Goal: Task Accomplishment & Management: Manage account settings

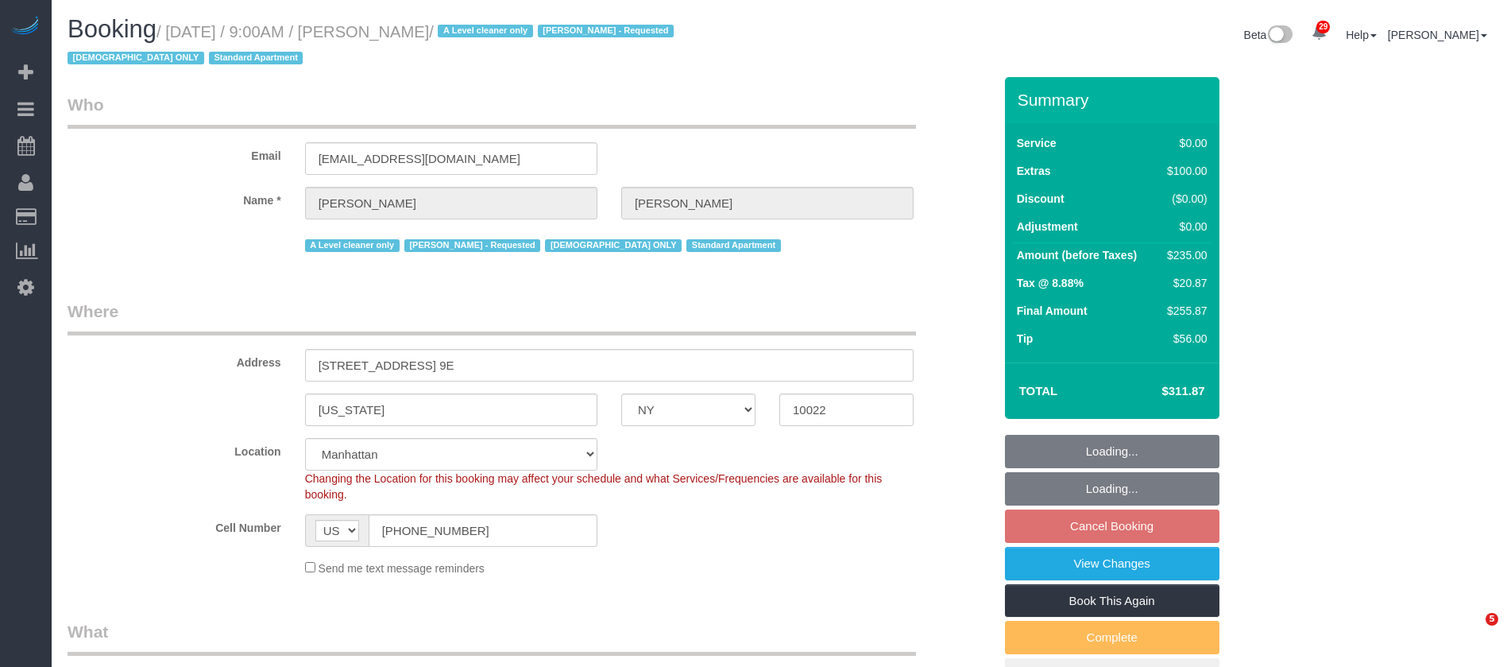
select select "NY"
select select "1"
select select "string:stripe-pm_1FfUHP4VGloSiKo7jLMQ7GPI"
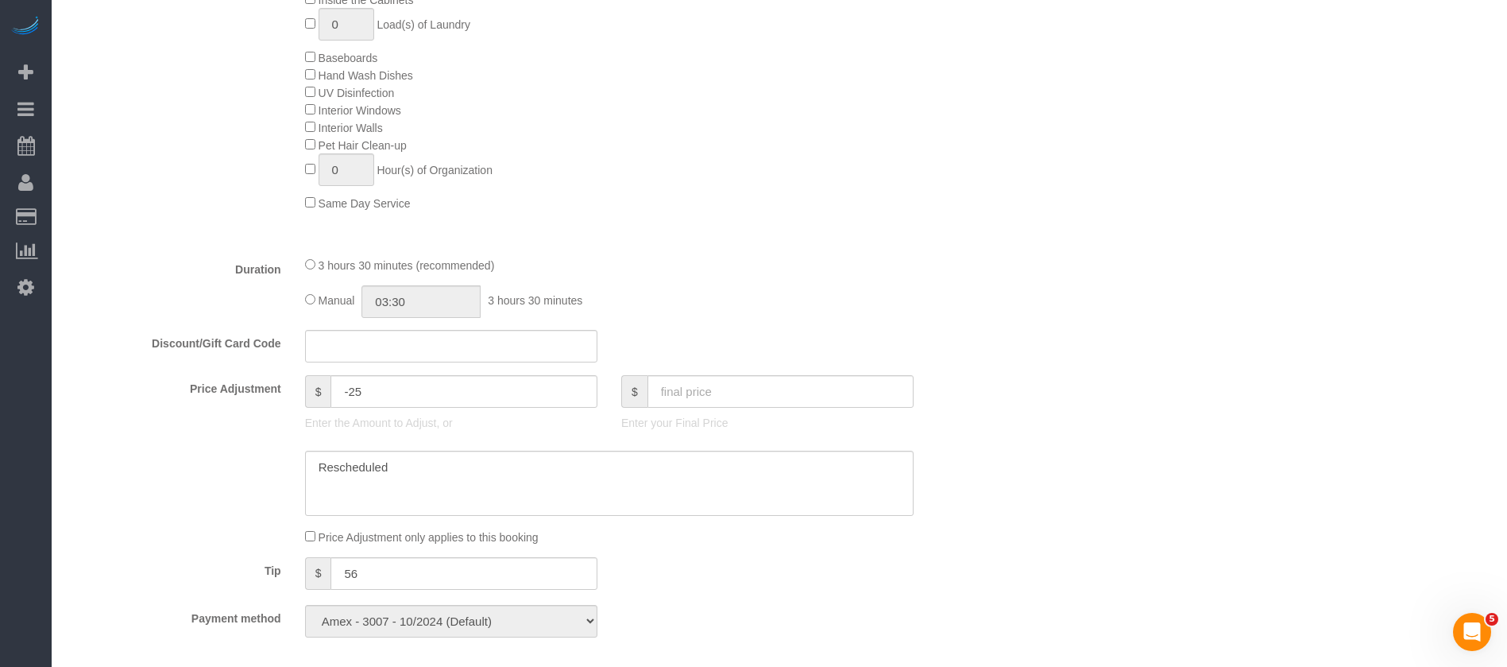
scroll to position [1495, 0]
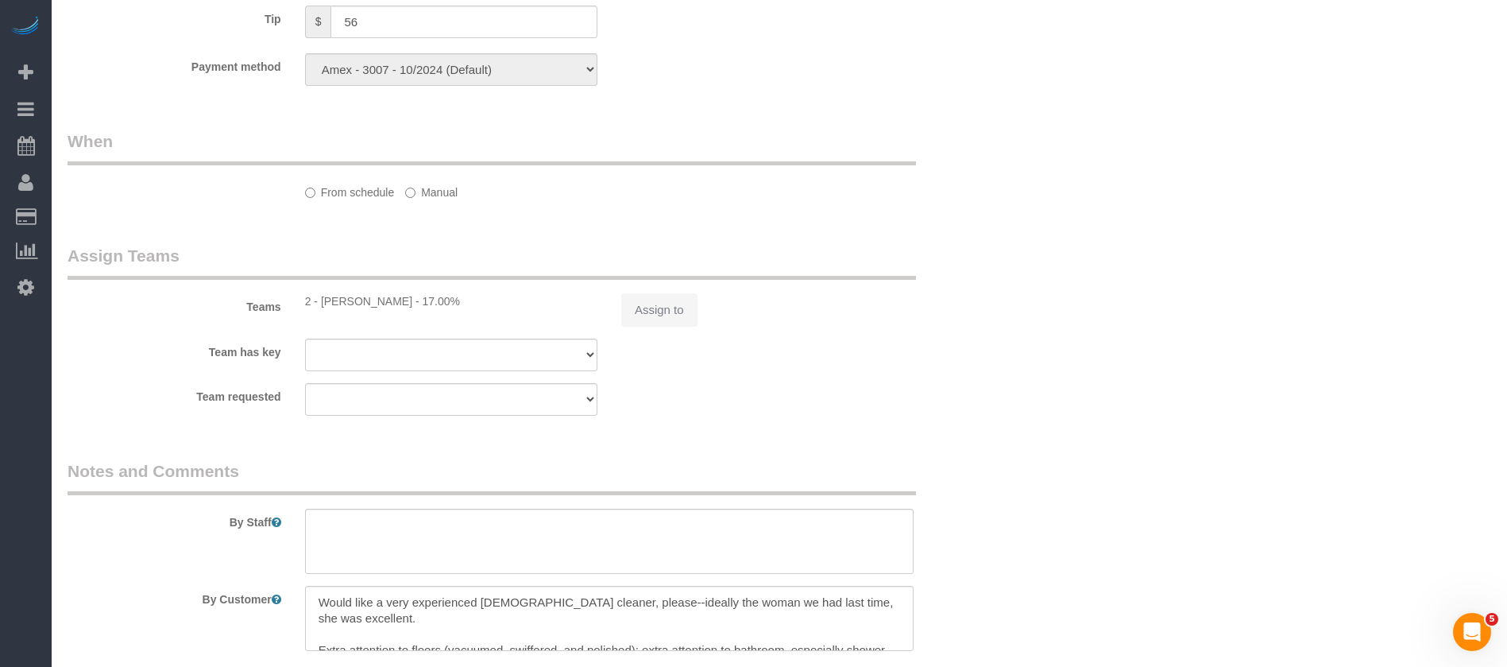
select select "spot2"
select select "number:89"
select select "number:71"
select select "number:15"
select select "number:5"
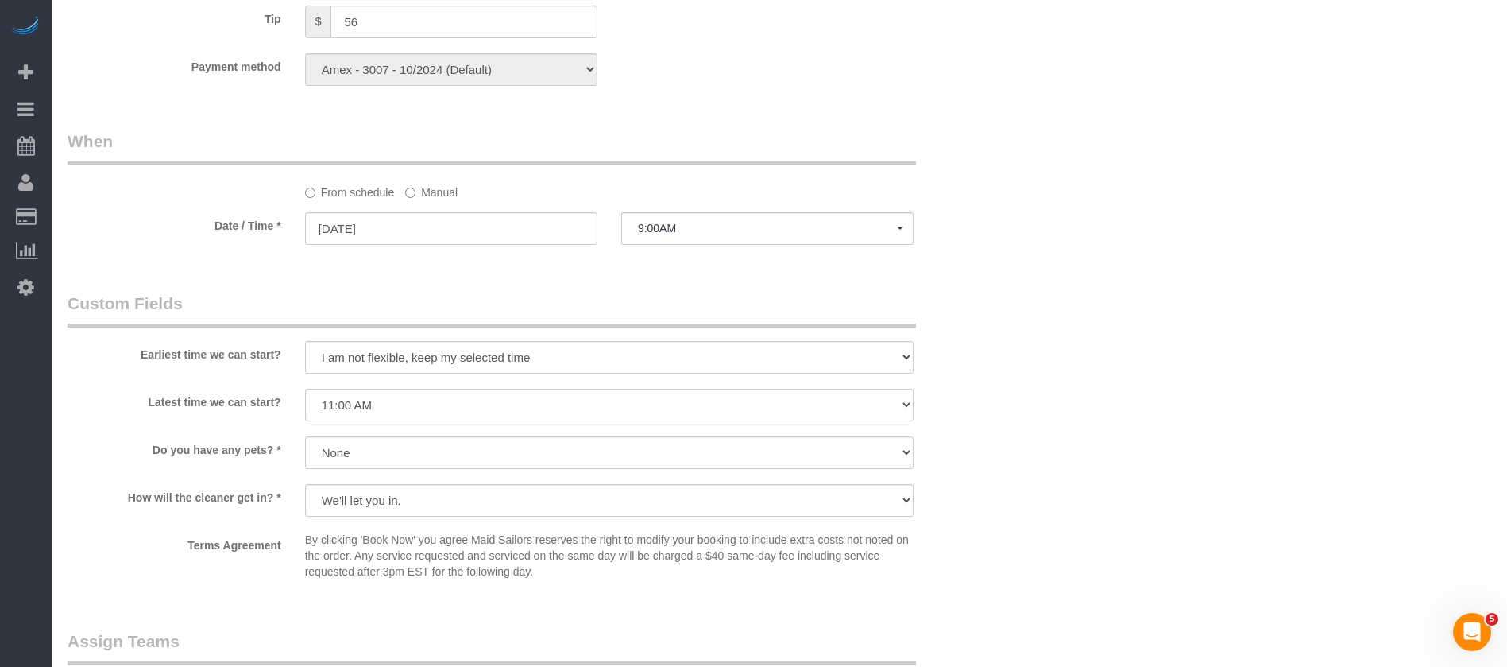
scroll to position [0, 0]
select select "object:1504"
select select "1"
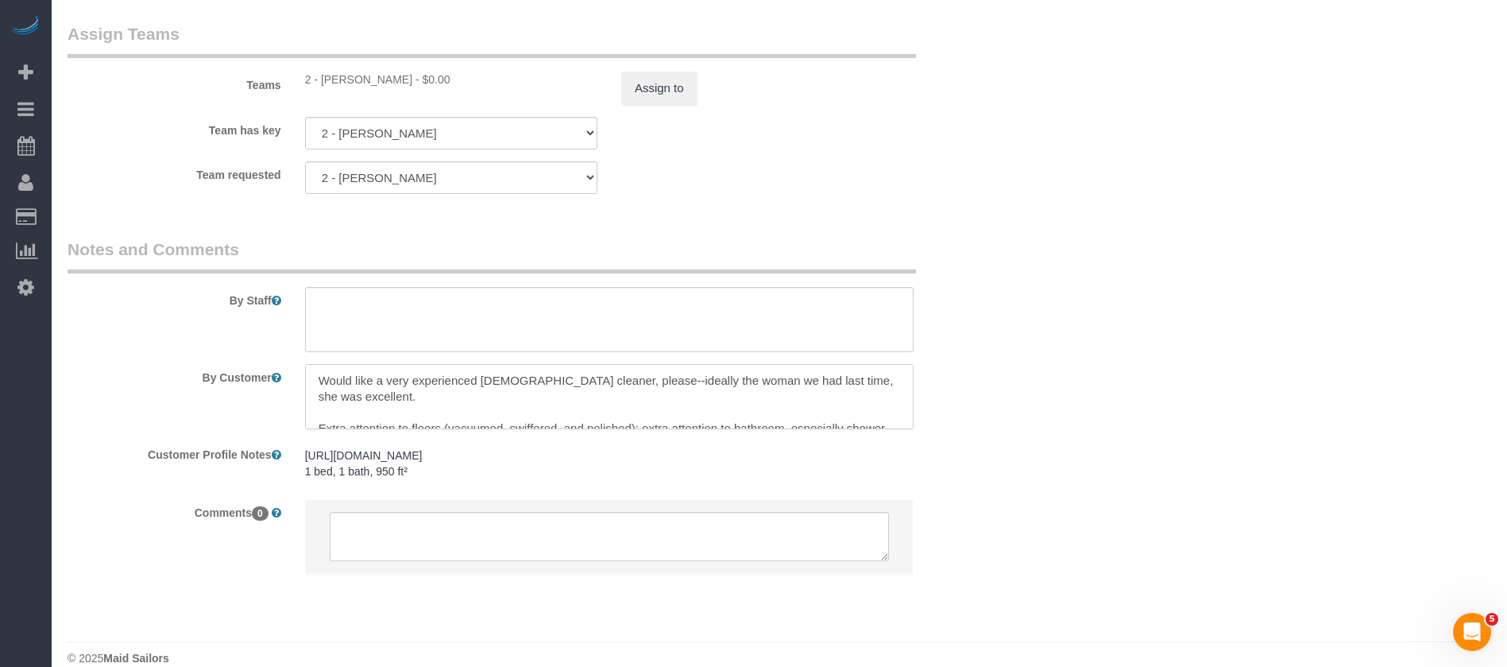
click at [644, 388] on textarea at bounding box center [609, 396] width 609 height 65
drag, startPoint x: 612, startPoint y: 392, endPoint x: 724, endPoint y: 392, distance: 112.0
click at [724, 392] on textarea at bounding box center [609, 396] width 609 height 65
drag, startPoint x: 593, startPoint y: 377, endPoint x: 769, endPoint y: 401, distance: 178.0
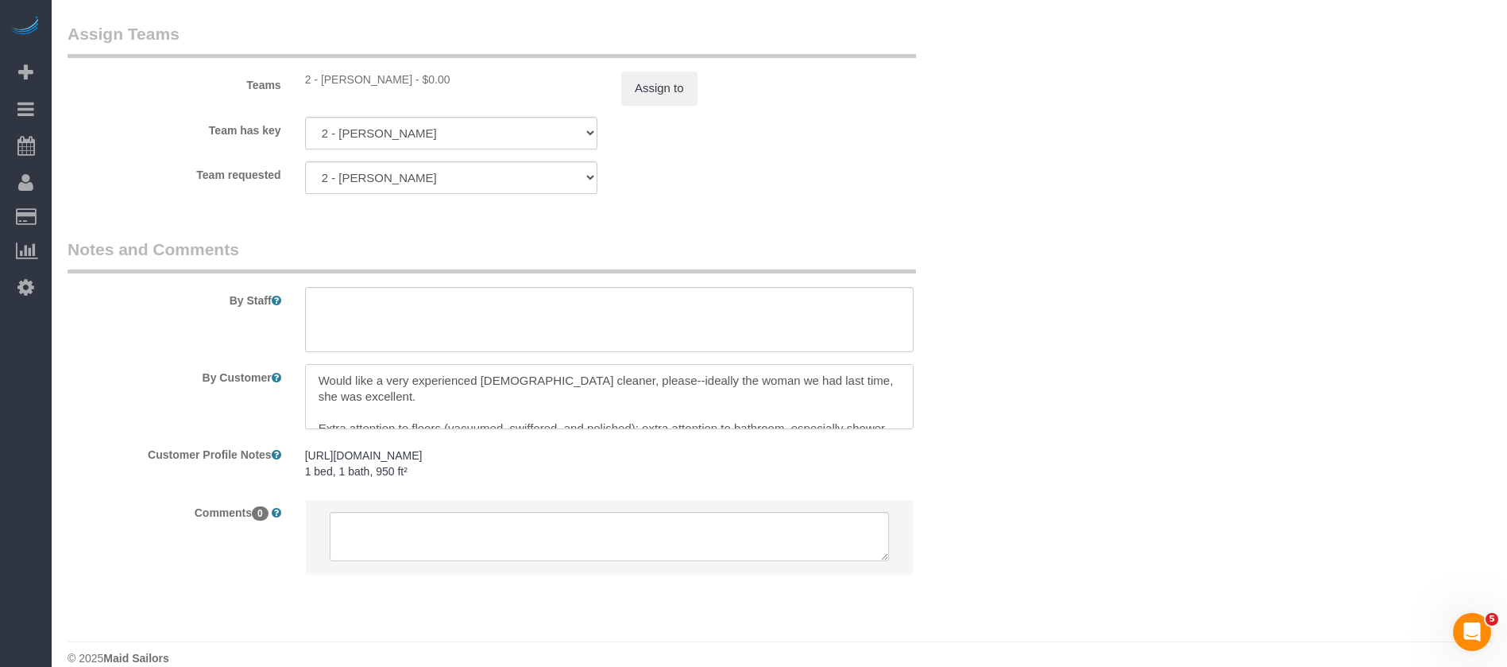
click at [769, 400] on textarea at bounding box center [609, 396] width 609 height 65
drag, startPoint x: 1246, startPoint y: 326, endPoint x: 895, endPoint y: 364, distance: 353.3
click at [483, 398] on textarea at bounding box center [609, 396] width 609 height 65
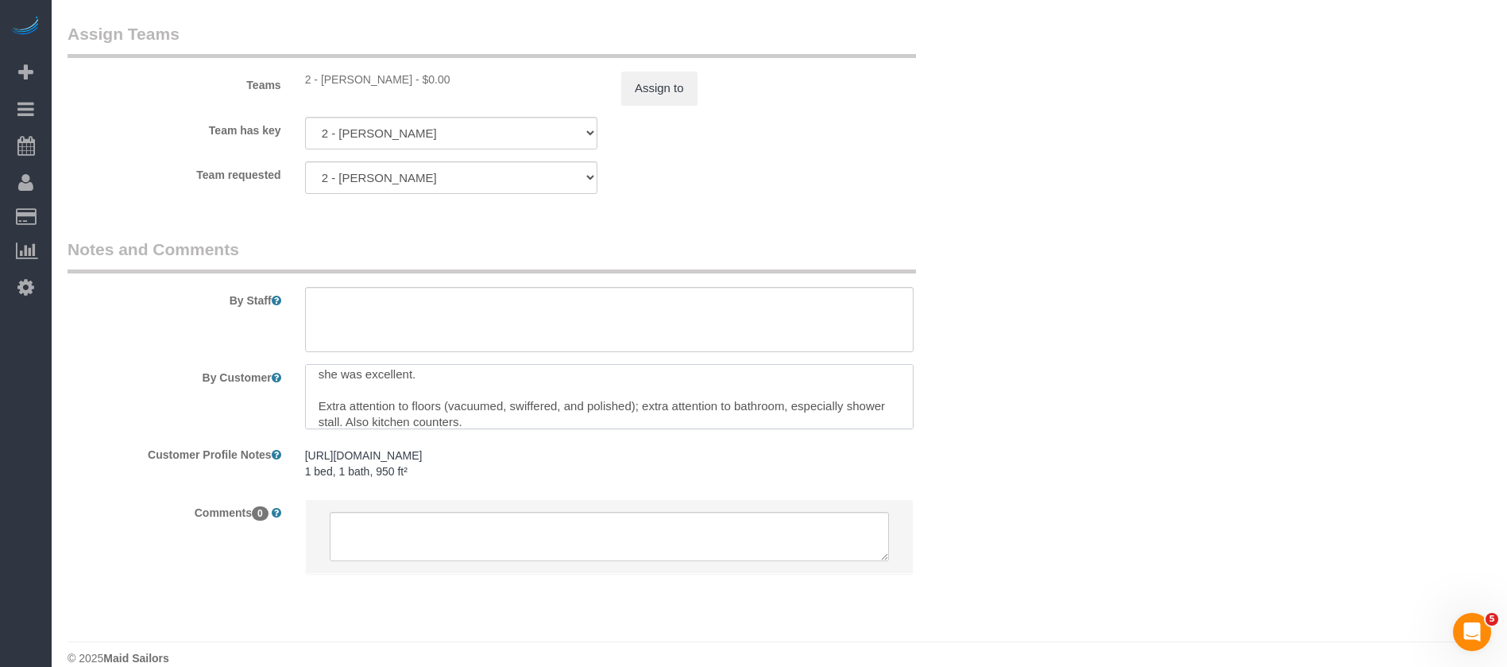
scroll to position [0, 0]
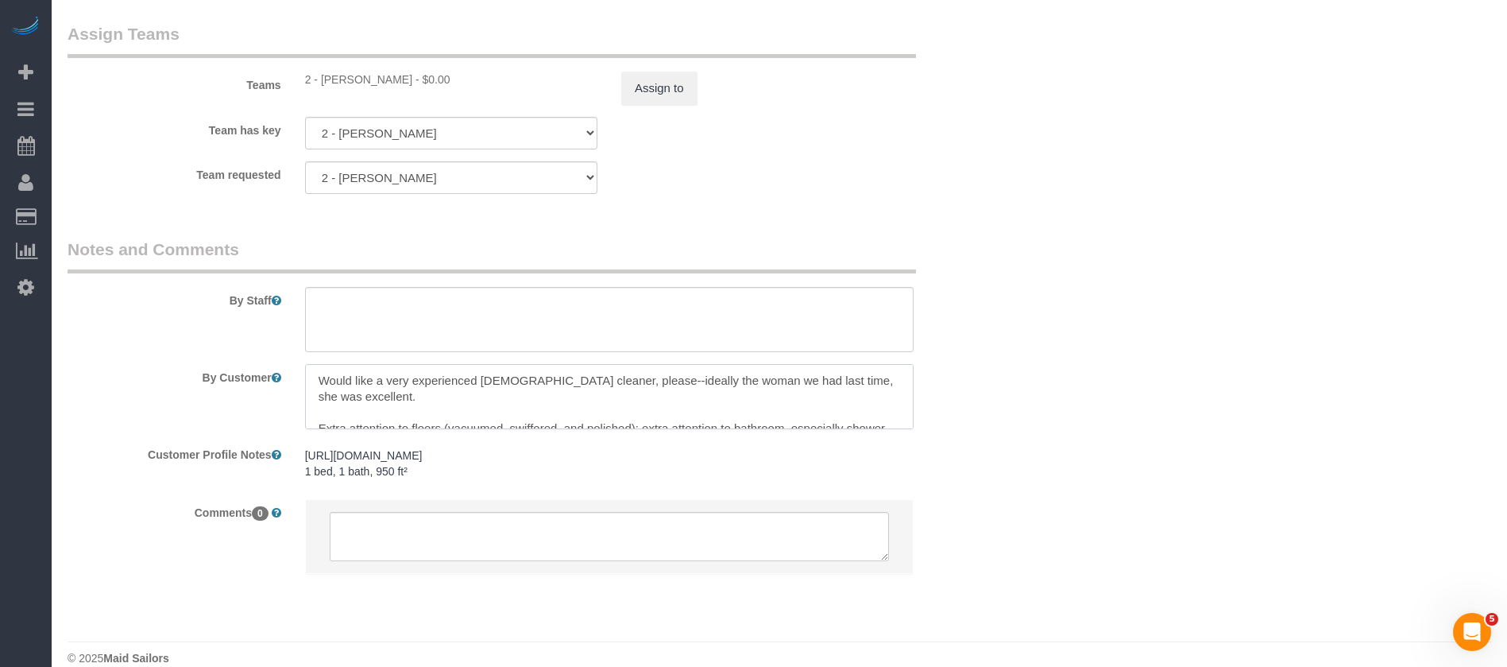
click at [447, 402] on textarea at bounding box center [609, 396] width 609 height 65
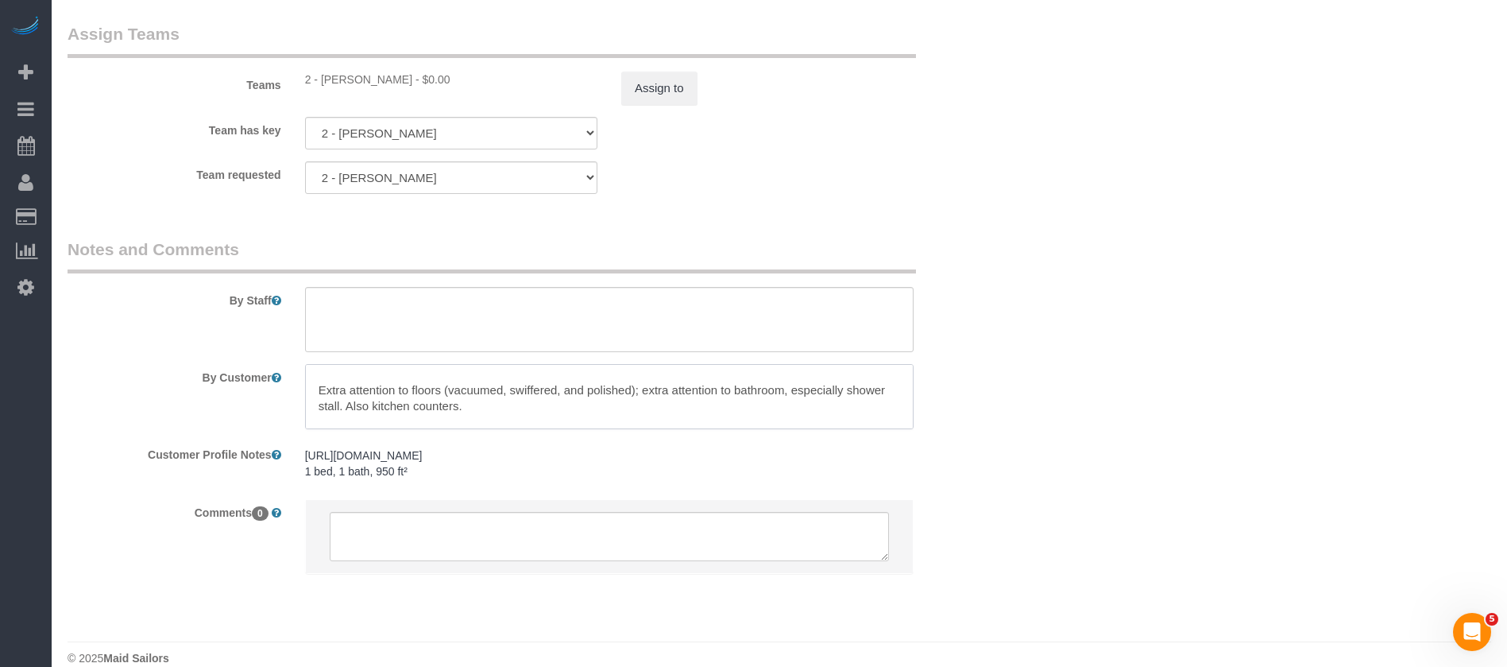
scroll to position [54, 0]
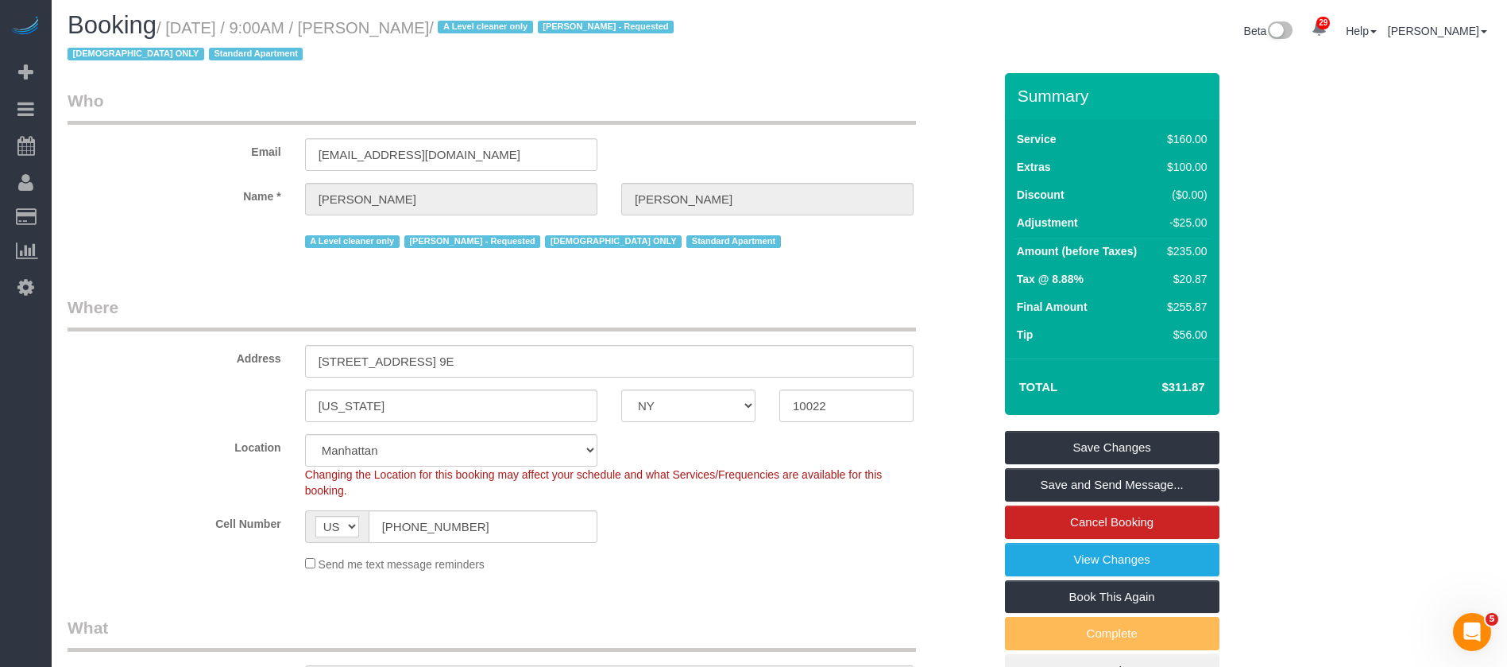
scroll to position [0, 0]
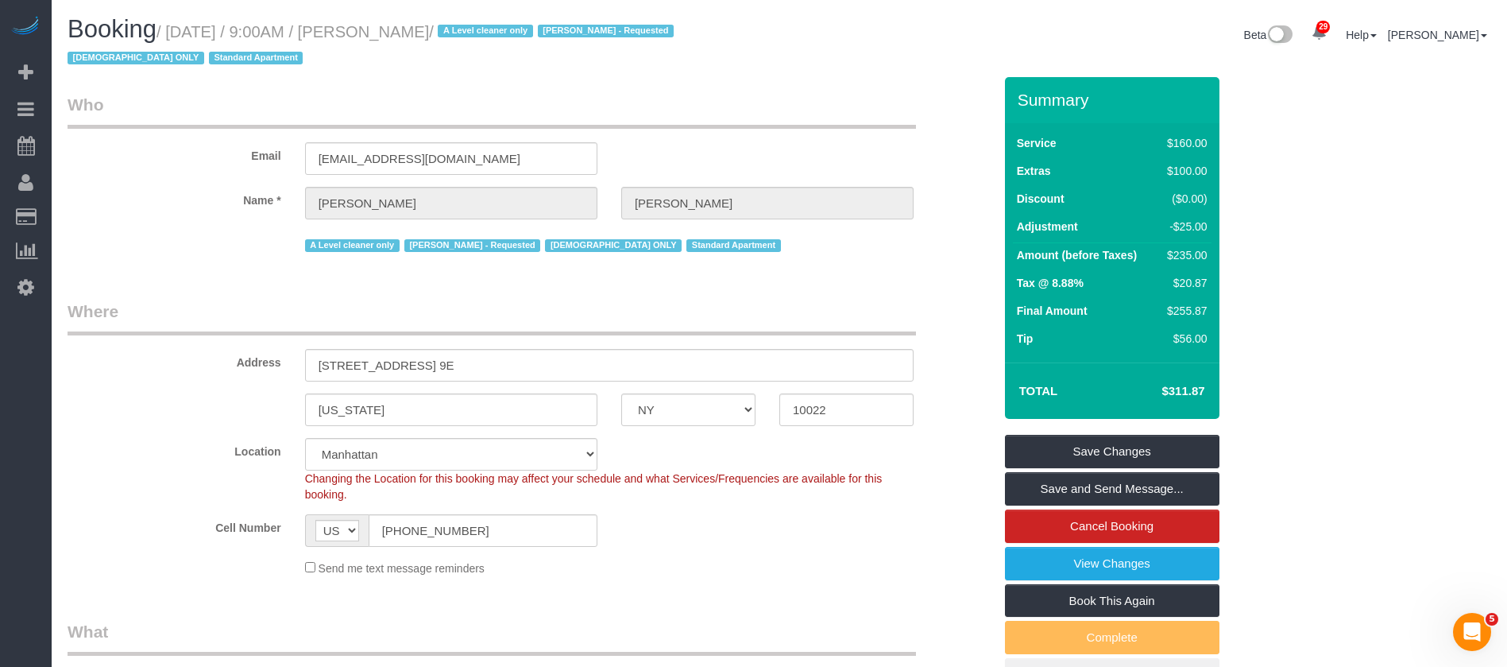
click at [401, 37] on small "/ October 01, 2025 / 9:00AM / Valerie Popp / A Level cleaner only Eveling Merca…" at bounding box center [373, 45] width 611 height 44
click at [530, 176] on sui-booking-customer "Email valeriapopp36@gmail.com Name * Valerie Popp A Level cleaner only Eveling …" at bounding box center [531, 174] width 926 height 163
